Goal: Task Accomplishment & Management: Manage account settings

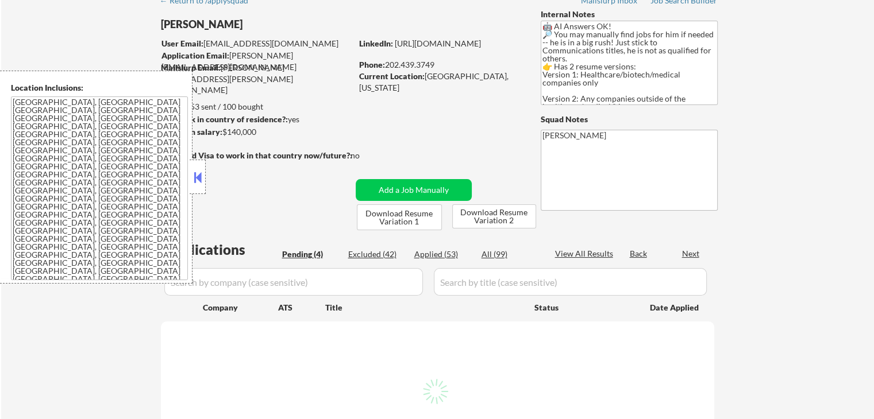
select select ""pending""
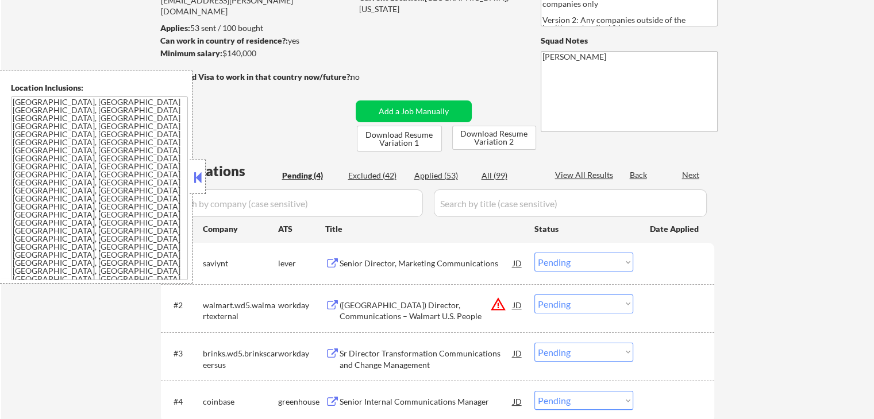
scroll to position [172, 0]
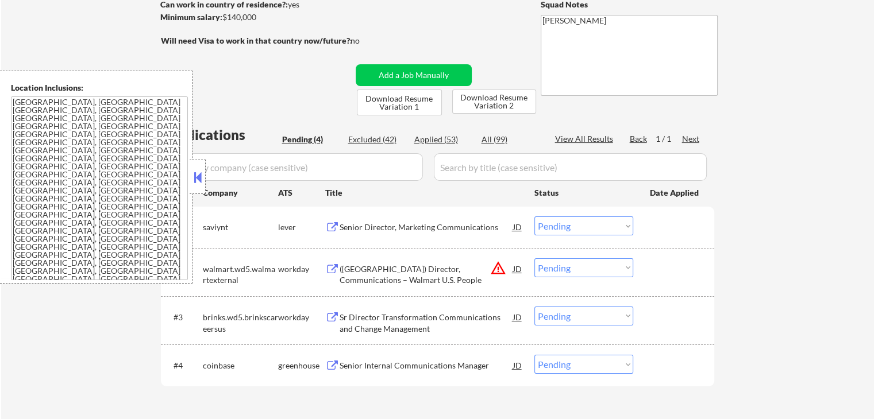
click at [324, 220] on div "lever" at bounding box center [301, 227] width 47 height 21
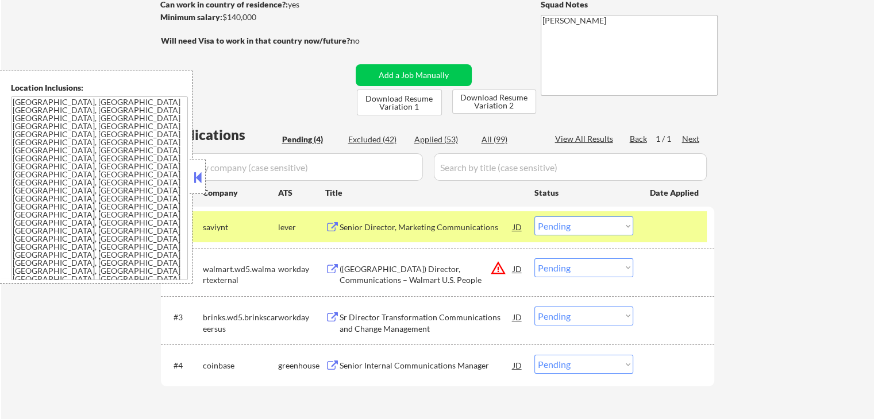
click at [336, 227] on button at bounding box center [332, 227] width 14 height 11
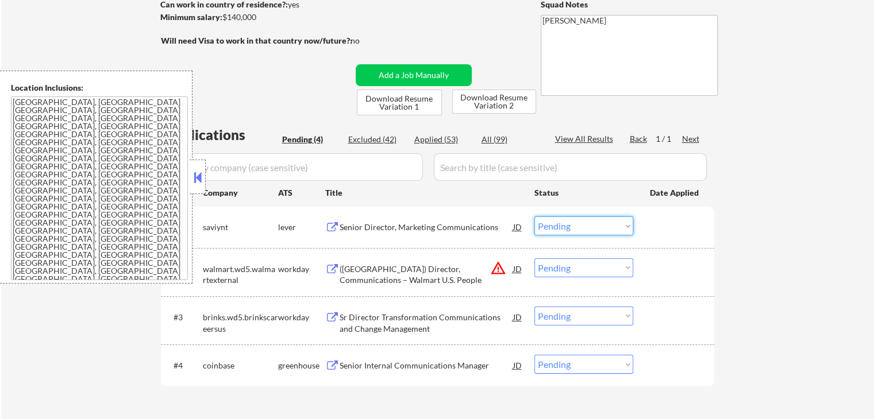
click at [563, 218] on select "Choose an option... Pending Applied Excluded (Questions) Excluded (Expired) Exc…" at bounding box center [583, 226] width 99 height 19
click at [534, 217] on select "Choose an option... Pending Applied Excluded (Questions) Excluded (Expired) Exc…" at bounding box center [583, 226] width 99 height 19
click at [324, 267] on div "workday" at bounding box center [301, 269] width 47 height 11
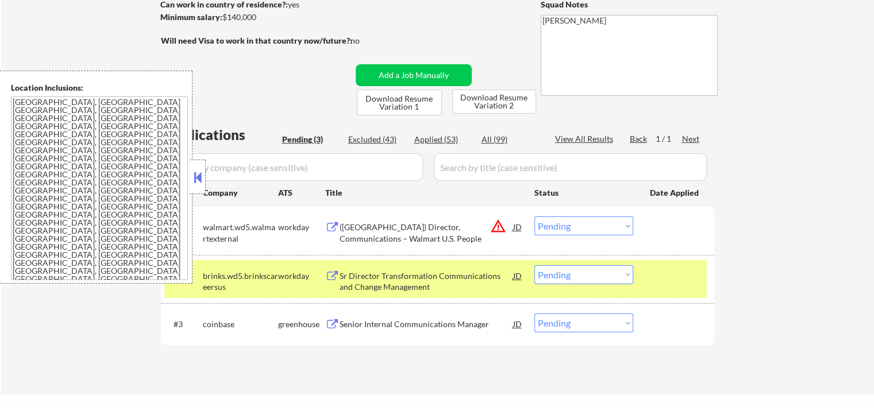
click at [332, 224] on button at bounding box center [332, 227] width 14 height 11
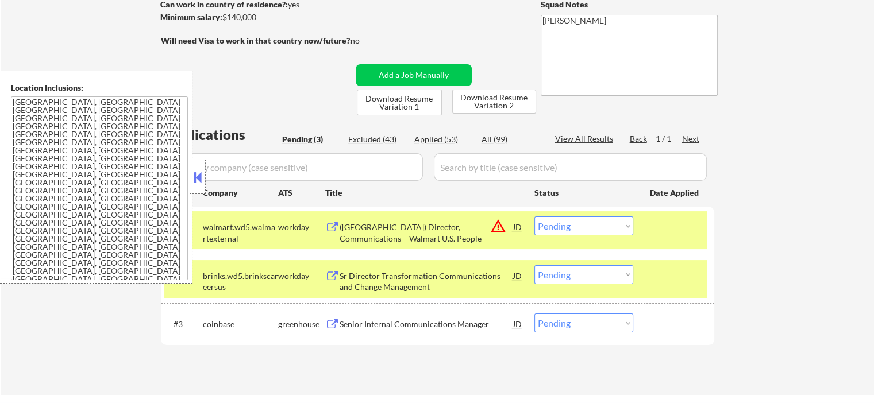
click at [591, 230] on select "Choose an option... Pending Applied Excluded (Questions) Excluded (Expired) Exc…" at bounding box center [583, 226] width 99 height 19
click at [534, 217] on select "Choose an option... Pending Applied Excluded (Questions) Excluded (Expired) Exc…" at bounding box center [583, 226] width 99 height 19
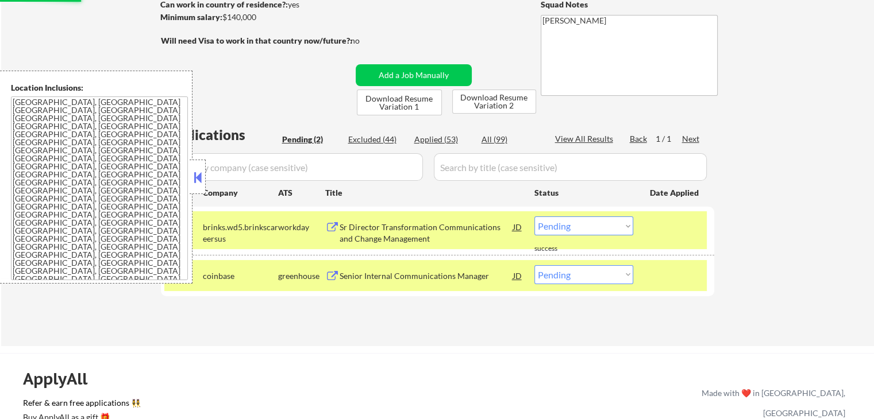
click at [335, 225] on button at bounding box center [332, 227] width 14 height 11
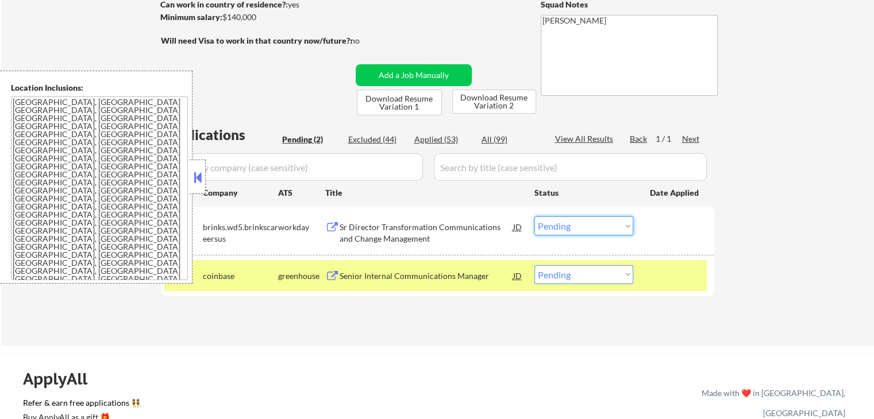
click at [586, 229] on select "Choose an option... Pending Applied Excluded (Questions) Excluded (Expired) Exc…" at bounding box center [583, 226] width 99 height 19
click at [534, 217] on select "Choose an option... Pending Applied Excluded (Questions) Excluded (Expired) Exc…" at bounding box center [583, 226] width 99 height 19
click at [330, 271] on button at bounding box center [332, 276] width 14 height 11
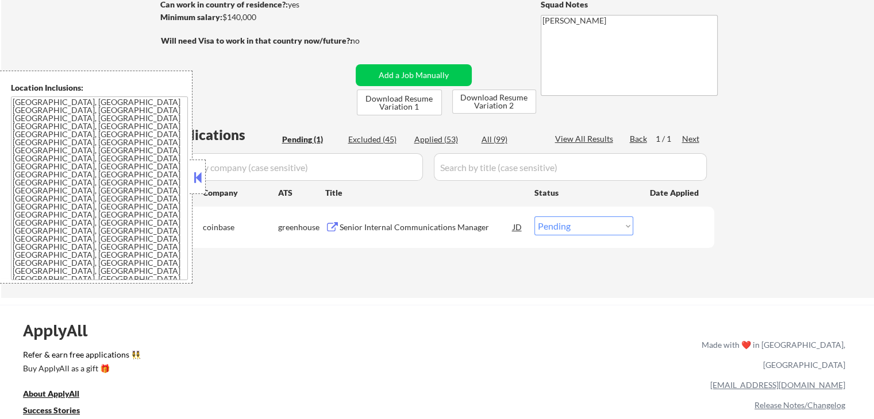
click at [552, 230] on select "Choose an option... Pending Applied Excluded (Questions) Excluded (Expired) Exc…" at bounding box center [583, 226] width 99 height 19
select select ""applied""
click at [534, 217] on select "Choose an option... Pending Applied Excluded (Questions) Excluded (Expired) Exc…" at bounding box center [583, 226] width 99 height 19
